Goal: Task Accomplishment & Management: Use online tool/utility

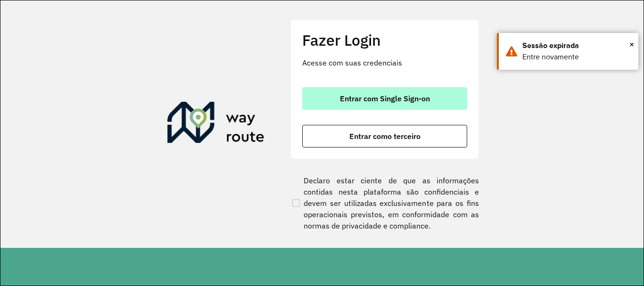
click at [411, 91] on button "Entrar com Single Sign-on" at bounding box center [384, 98] width 165 height 23
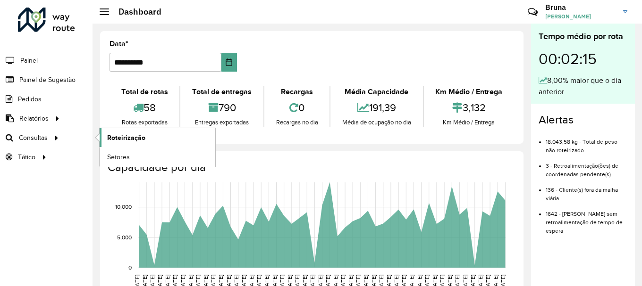
click at [112, 134] on span "Roteirização" at bounding box center [126, 138] width 38 height 10
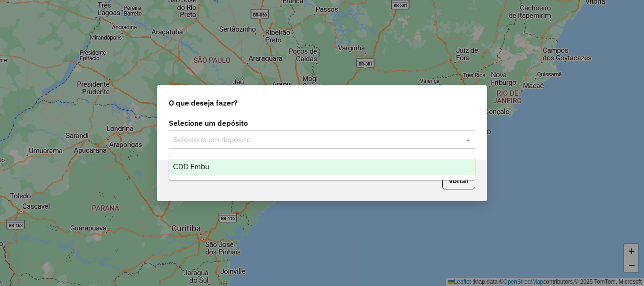
click at [379, 130] on div "Selecione um depósito" at bounding box center [322, 139] width 307 height 19
click at [265, 167] on div "CDD Embu" at bounding box center [322, 167] width 306 height 16
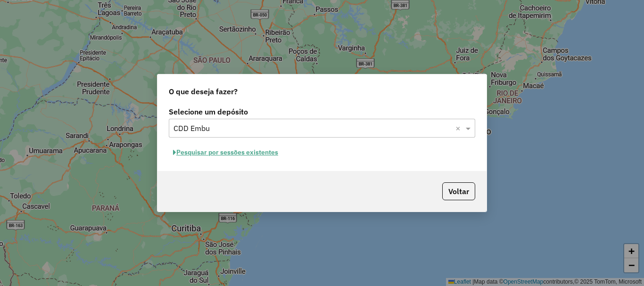
click at [265, 149] on button "Pesquisar por sessões existentes" at bounding box center [226, 152] width 114 height 15
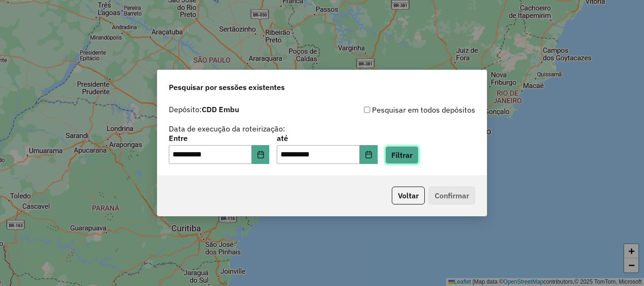
click at [400, 152] on button "Filtrar" at bounding box center [401, 155] width 33 height 18
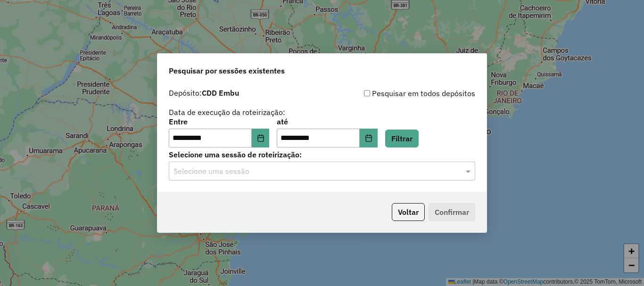
click at [209, 171] on input "text" at bounding box center [313, 171] width 278 height 11
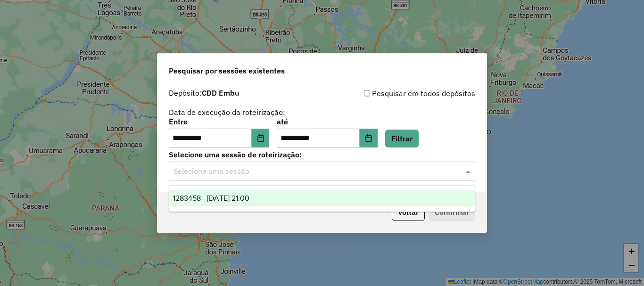
click at [230, 203] on div "1283458 - 26/09/2025 21:00" at bounding box center [322, 199] width 306 height 16
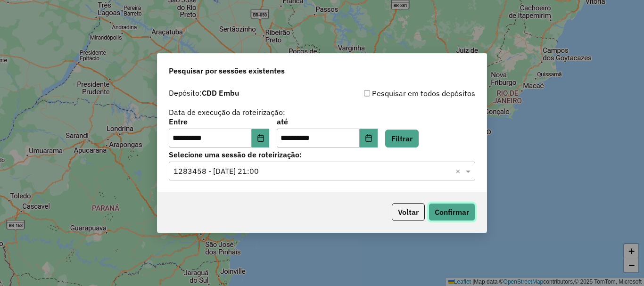
click at [454, 207] on button "Confirmar" at bounding box center [452, 212] width 47 height 18
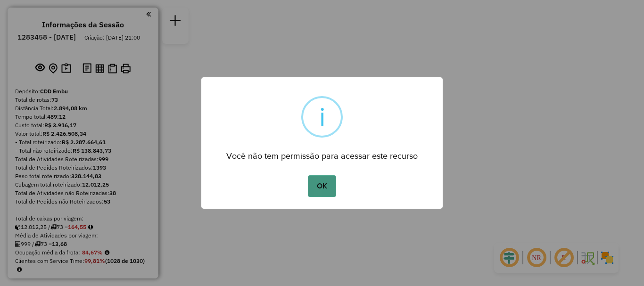
click at [324, 182] on button "OK" at bounding box center [322, 187] width 28 height 22
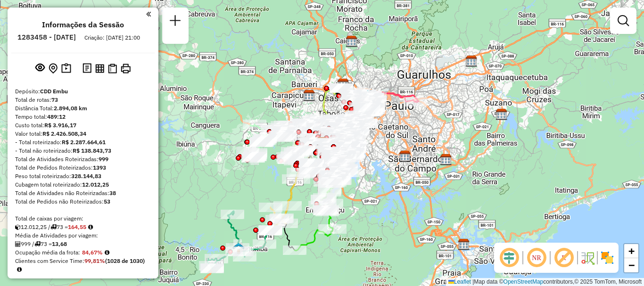
click at [564, 257] on em at bounding box center [564, 258] width 23 height 23
click at [532, 259] on em at bounding box center [537, 258] width 23 height 23
click at [608, 260] on img at bounding box center [607, 258] width 15 height 15
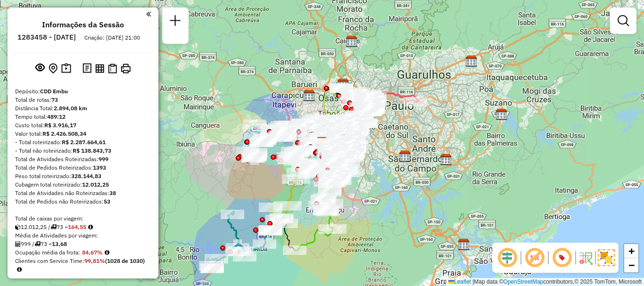
scroll to position [3313, 0]
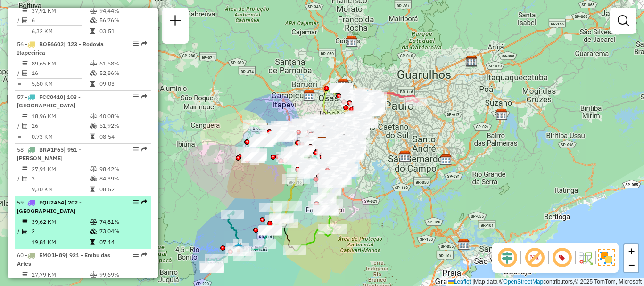
click at [101, 217] on td "74,81%" at bounding box center [123, 221] width 48 height 9
select select "**********"
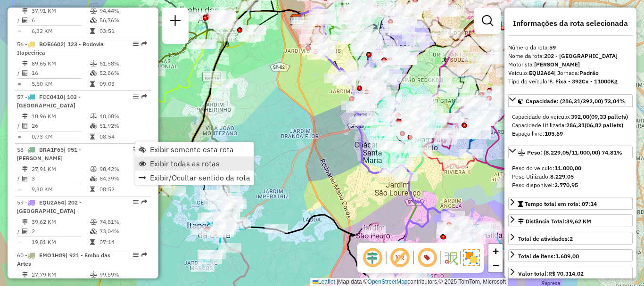
click at [186, 166] on span "Exibir todas as rotas" at bounding box center [185, 164] width 70 height 8
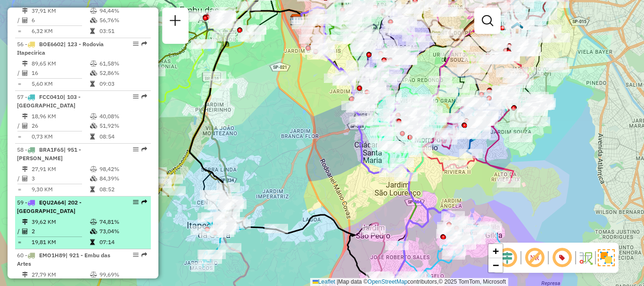
select select "**********"
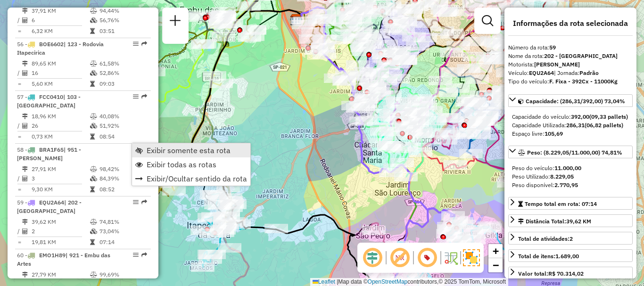
click at [184, 152] on span "Exibir somente esta rota" at bounding box center [189, 151] width 84 height 8
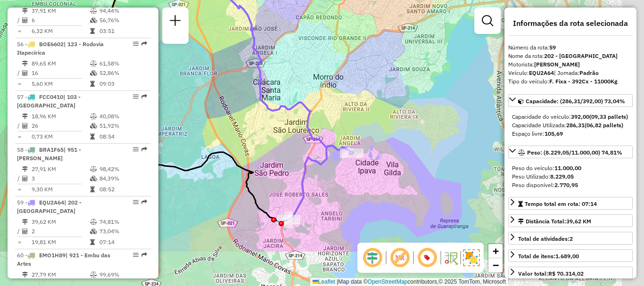
drag, startPoint x: 368, startPoint y: 179, endPoint x: 272, endPoint y: 114, distance: 116.9
click at [268, 113] on div "Janela de atendimento Grade de atendimento Capacidade Transportadoras Veículos …" at bounding box center [322, 143] width 644 height 286
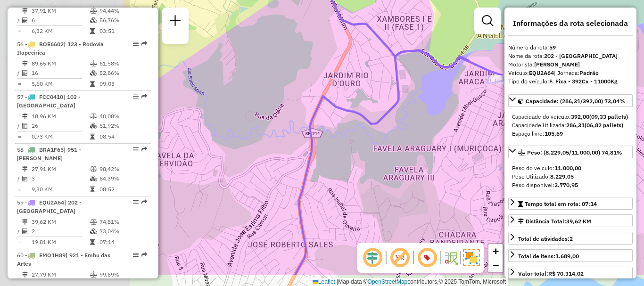
drag, startPoint x: 319, startPoint y: 156, endPoint x: 497, endPoint y: 118, distance: 182.3
click at [497, 118] on div "Janela de atendimento Grade de atendimento Capacidade Transportadoras Veículos …" at bounding box center [322, 143] width 644 height 286
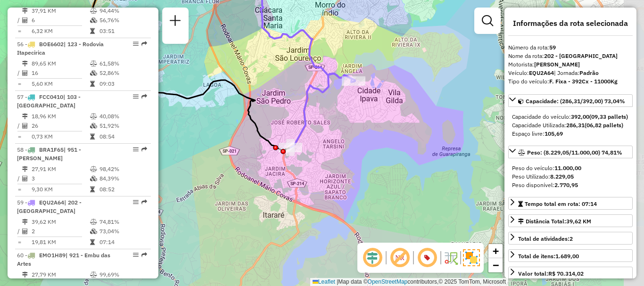
drag, startPoint x: 450, startPoint y: 130, endPoint x: 352, endPoint y: 115, distance: 99.3
click at [352, 115] on div "Janela de atendimento Grade de atendimento Capacidade Transportadoras Veículos …" at bounding box center [322, 143] width 644 height 286
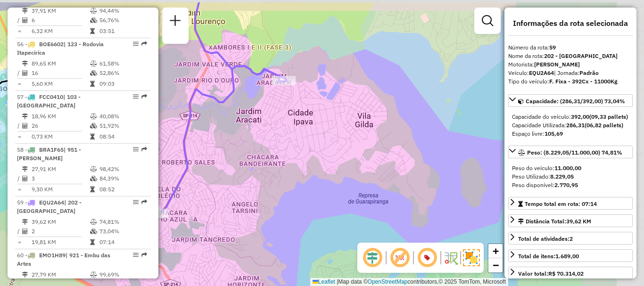
drag, startPoint x: 392, startPoint y: 91, endPoint x: 327, endPoint y: 114, distance: 68.9
click at [326, 114] on div "Janela de atendimento Grade de atendimento Capacidade Transportadoras Veículos …" at bounding box center [322, 143] width 644 height 286
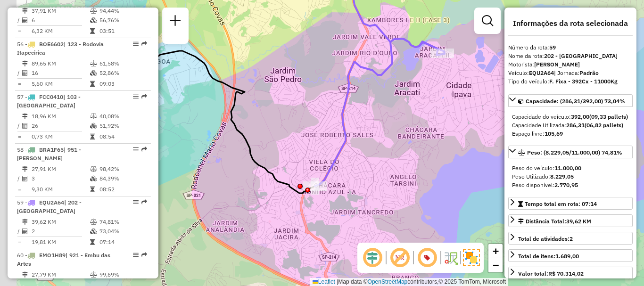
drag, startPoint x: 274, startPoint y: 99, endPoint x: 414, endPoint y: 69, distance: 143.6
click at [414, 69] on div "Janela de atendimento Grade de atendimento Capacidade Transportadoras Veículos …" at bounding box center [322, 143] width 644 height 286
